Goal: Find specific page/section: Find specific page/section

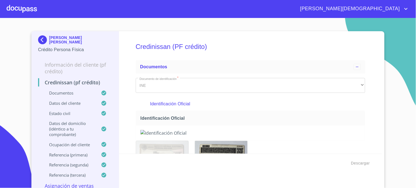
click at [38, 41] on img at bounding box center [43, 39] width 11 height 9
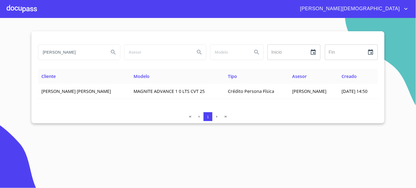
drag, startPoint x: 103, startPoint y: 52, endPoint x: 30, endPoint y: 54, distance: 73.2
click at [30, 54] on section "[PERSON_NAME] DEL CAMPO Inicio ​ Fin ​ Cliente Modelo Tipo Asesor Creado [PERSO…" at bounding box center [208, 103] width 416 height 170
type input "[PERSON_NAME]"
click at [108, 54] on button "Search" at bounding box center [113, 52] width 13 height 13
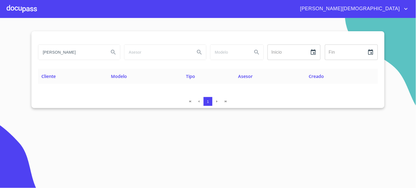
drag, startPoint x: 100, startPoint y: 55, endPoint x: -1, endPoint y: 62, distance: 101.6
click at [0, 62] on html "[PERSON_NAME] [PERSON_NAME] Inicio ​ Fin ​ Cliente Modelo Tipo Asesor Creado 1 …" at bounding box center [208, 94] width 416 height 188
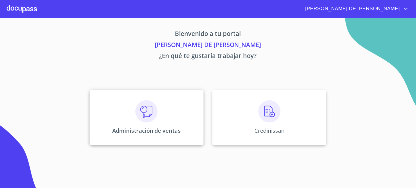
click at [140, 136] on div "Administración de ventas" at bounding box center [147, 117] width 114 height 55
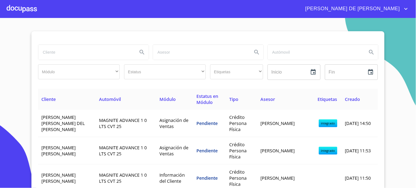
click at [84, 55] on input "search" at bounding box center [85, 52] width 95 height 15
type input "[PERSON_NAME]"
click at [139, 51] on icon "Search" at bounding box center [142, 52] width 7 height 7
